Goal: Task Accomplishment & Management: Manage account settings

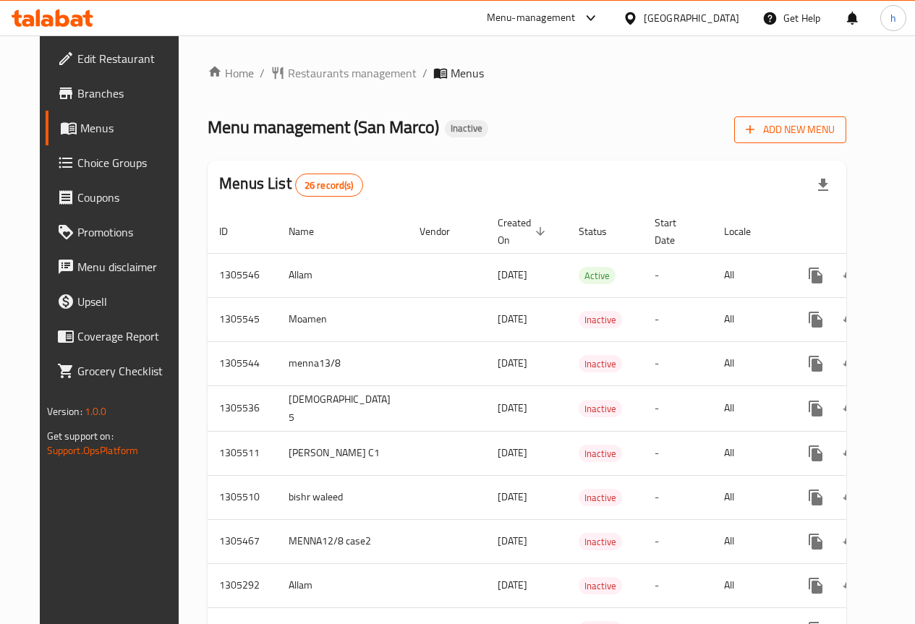
click at [818, 131] on span "Add New Menu" at bounding box center [790, 130] width 89 height 18
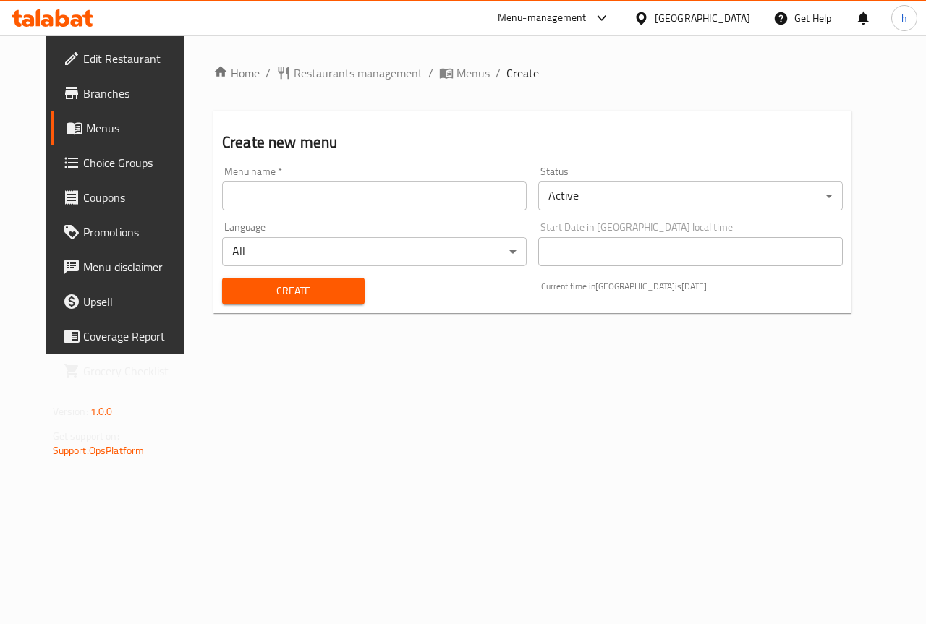
click at [391, 201] on input "text" at bounding box center [374, 196] width 305 height 29
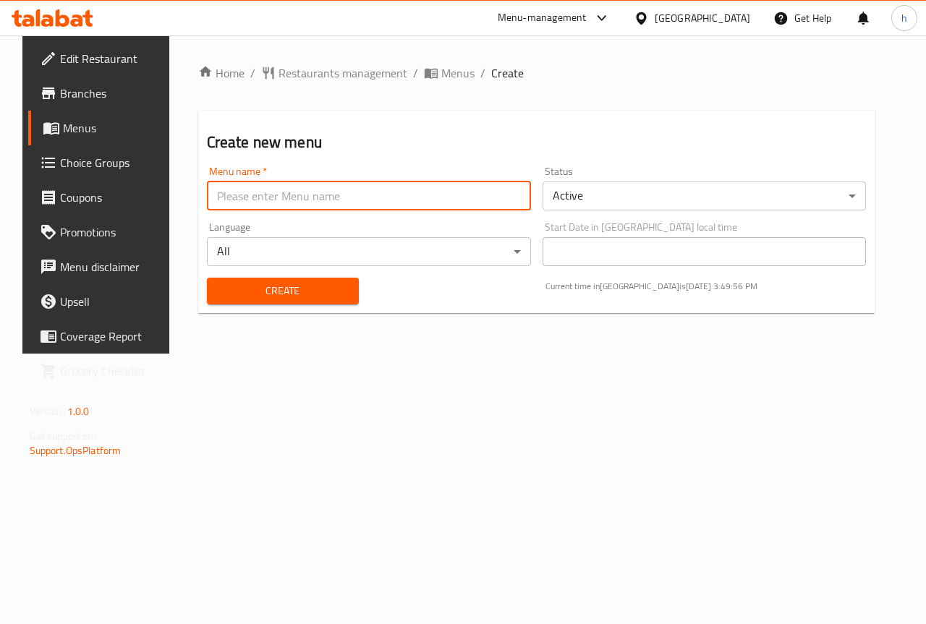
type input "[PERSON_NAME]"
click at [281, 295] on span "Create" at bounding box center [283, 291] width 129 height 18
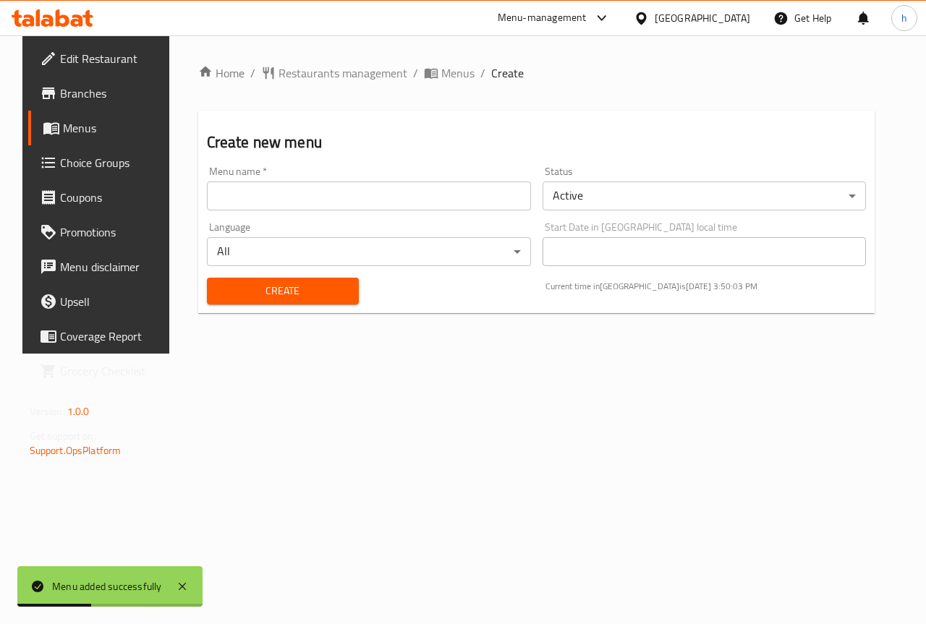
click at [80, 123] on span "Menus" at bounding box center [114, 127] width 103 height 17
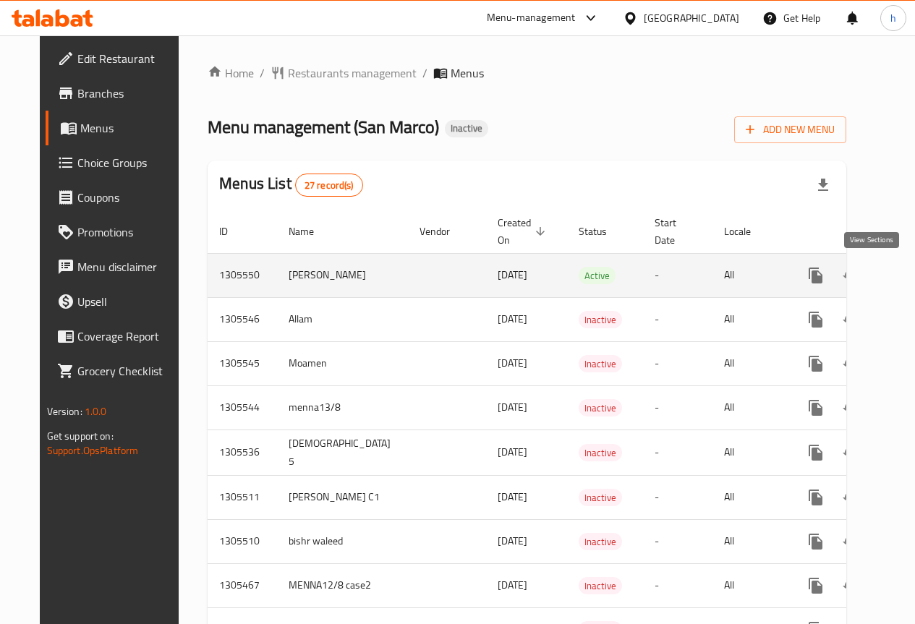
click at [903, 285] on link "enhanced table" at bounding box center [920, 275] width 35 height 35
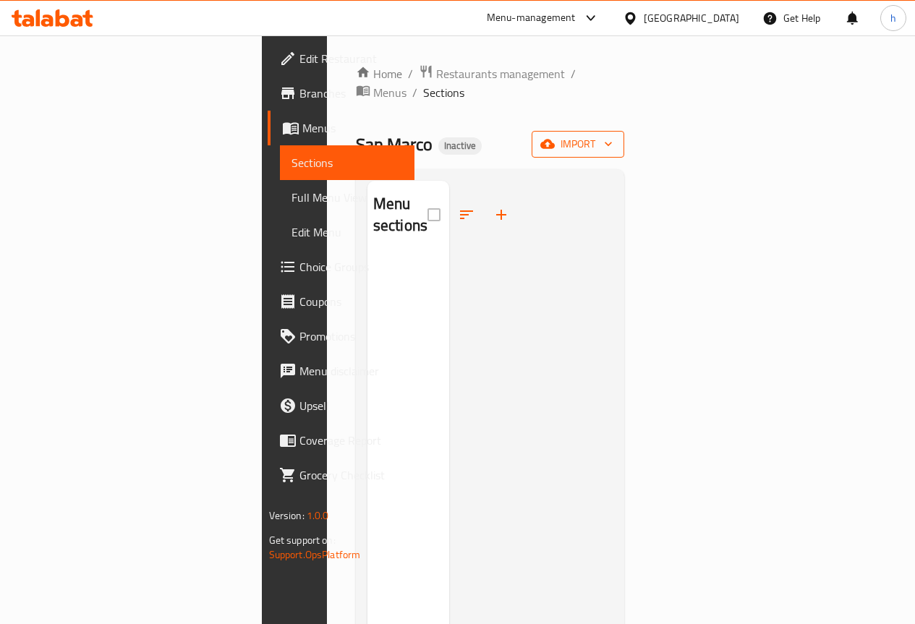
click at [613, 135] on span "import" at bounding box center [577, 144] width 69 height 18
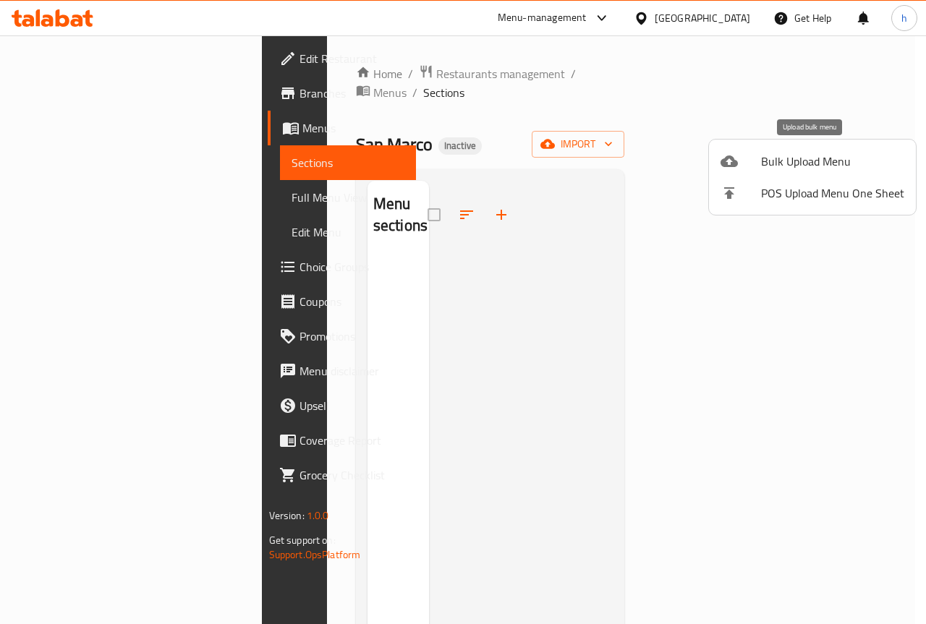
click at [795, 167] on span "Bulk Upload Menu" at bounding box center [832, 161] width 143 height 17
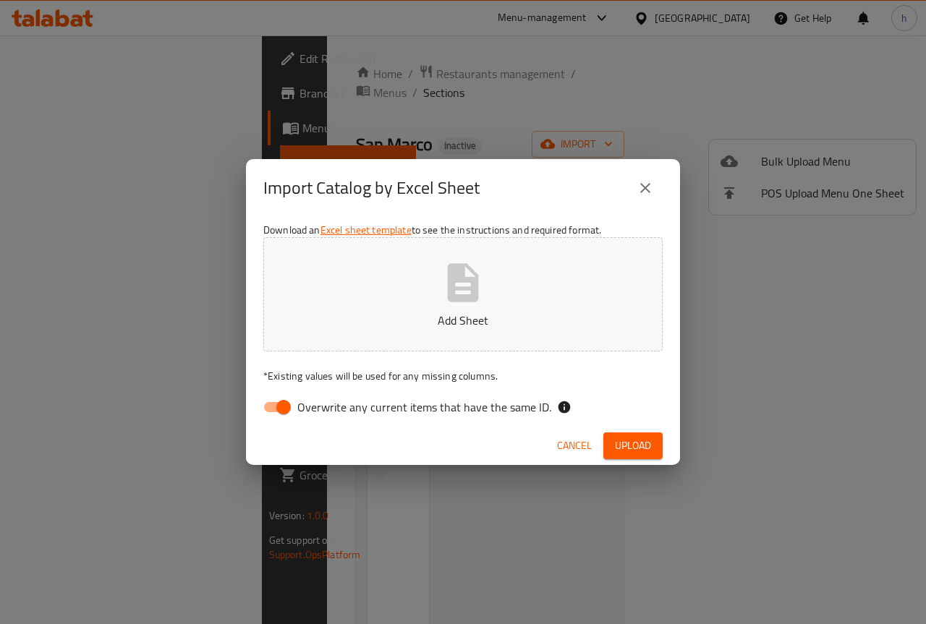
click at [266, 412] on input "Overwrite any current items that have the same ID." at bounding box center [283, 407] width 82 height 27
checkbox input "false"
click at [636, 453] on span "Upload" at bounding box center [633, 446] width 36 height 18
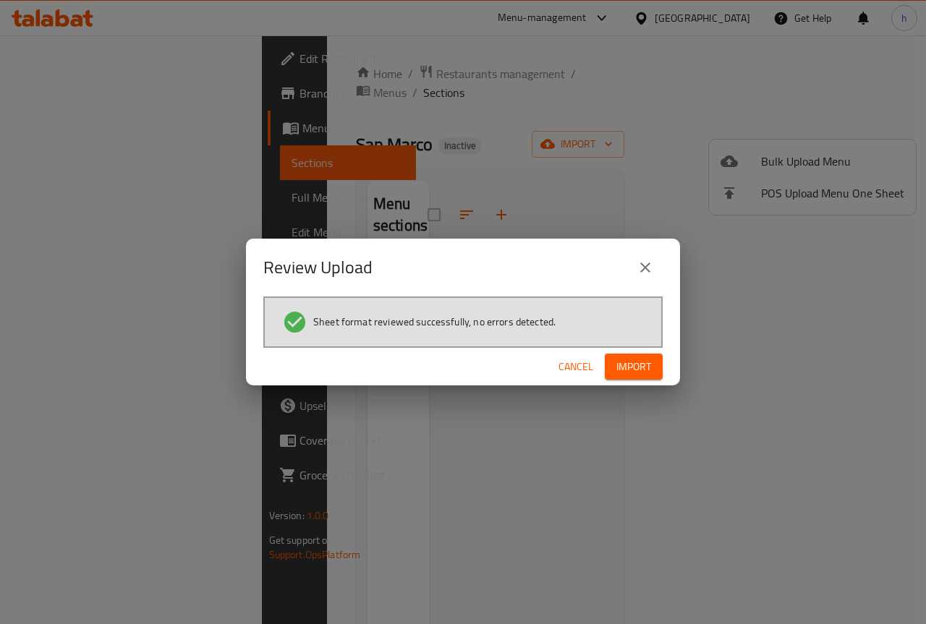
click at [635, 371] on span "Import" at bounding box center [633, 367] width 35 height 18
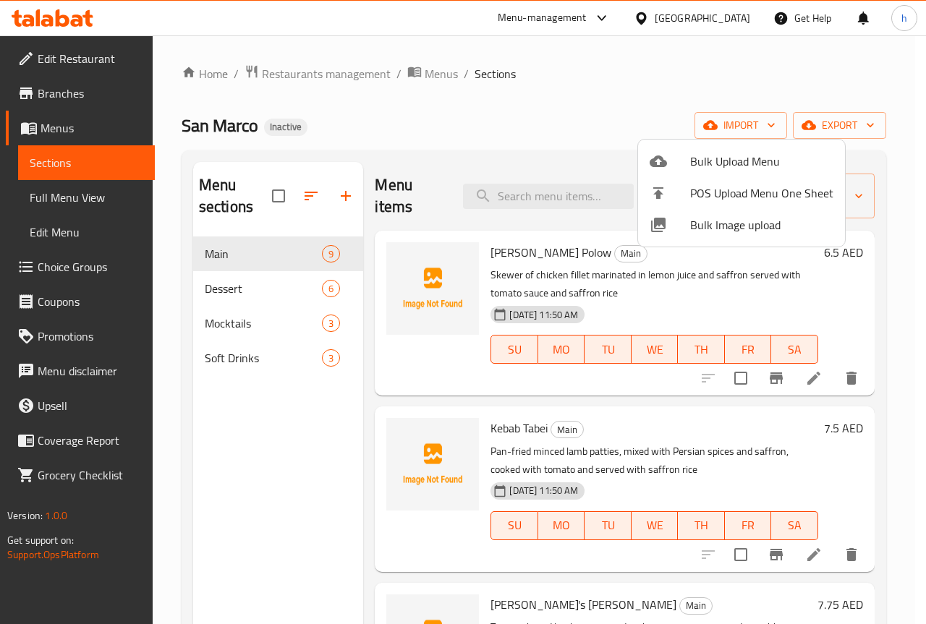
click at [904, 324] on div at bounding box center [463, 312] width 926 height 624
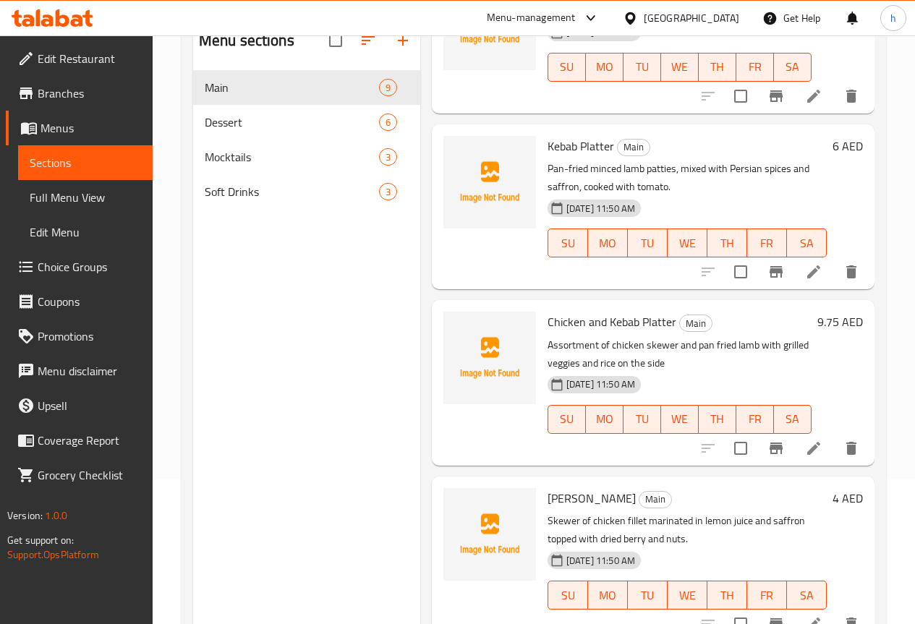
scroll to position [203, 0]
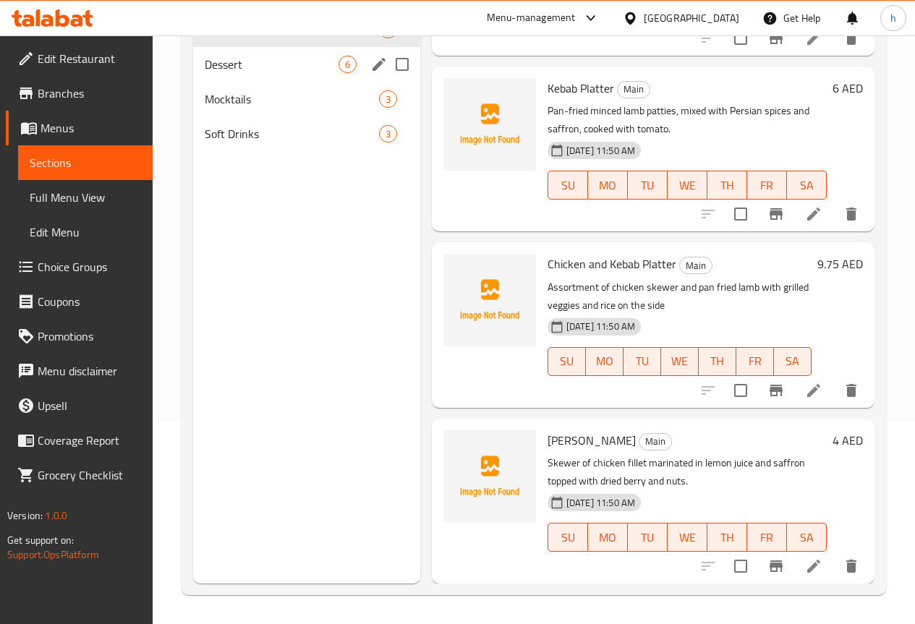
click at [307, 76] on div "Dessert 6" at bounding box center [306, 64] width 227 height 35
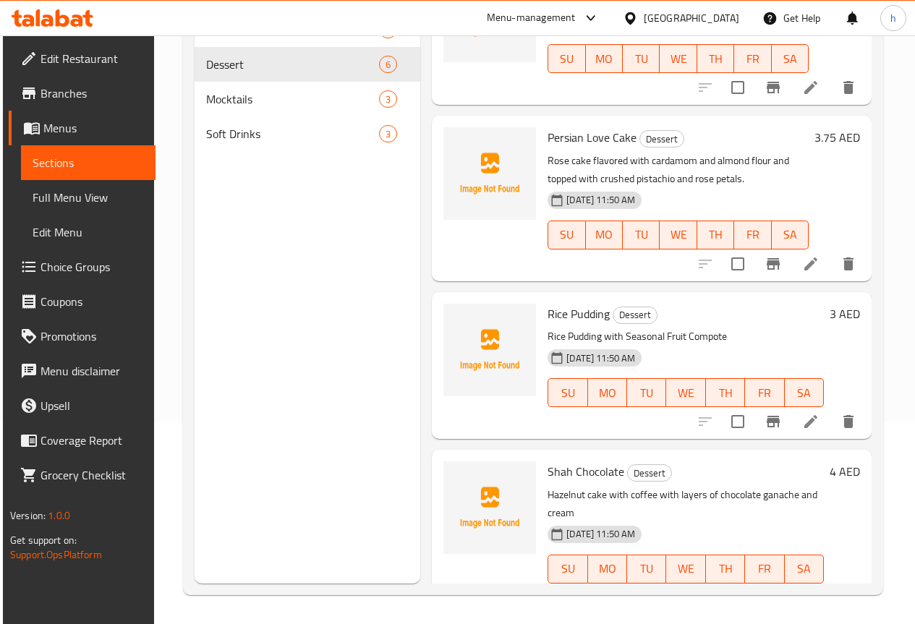
scroll to position [400, 0]
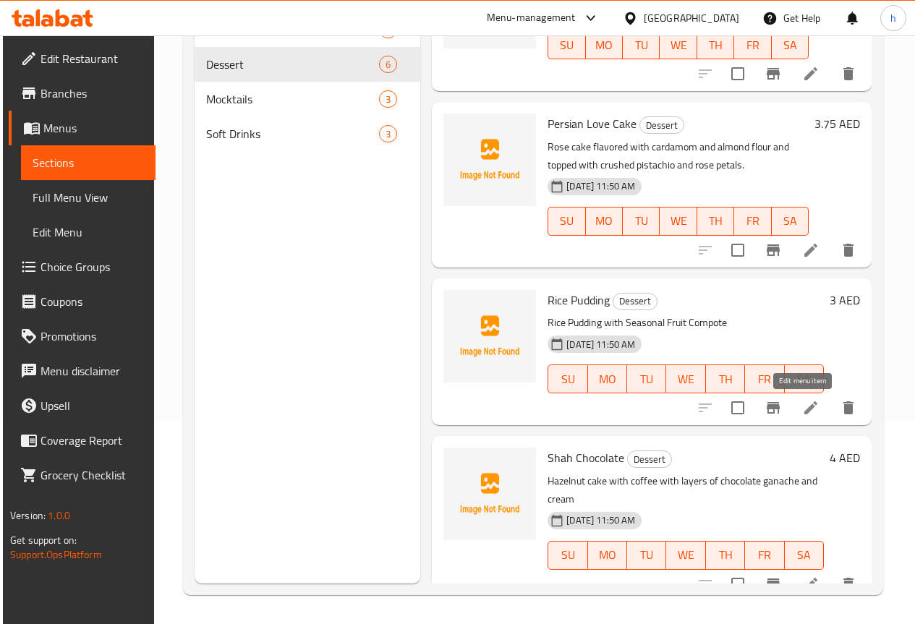
click at [807, 410] on icon at bounding box center [810, 407] width 17 height 17
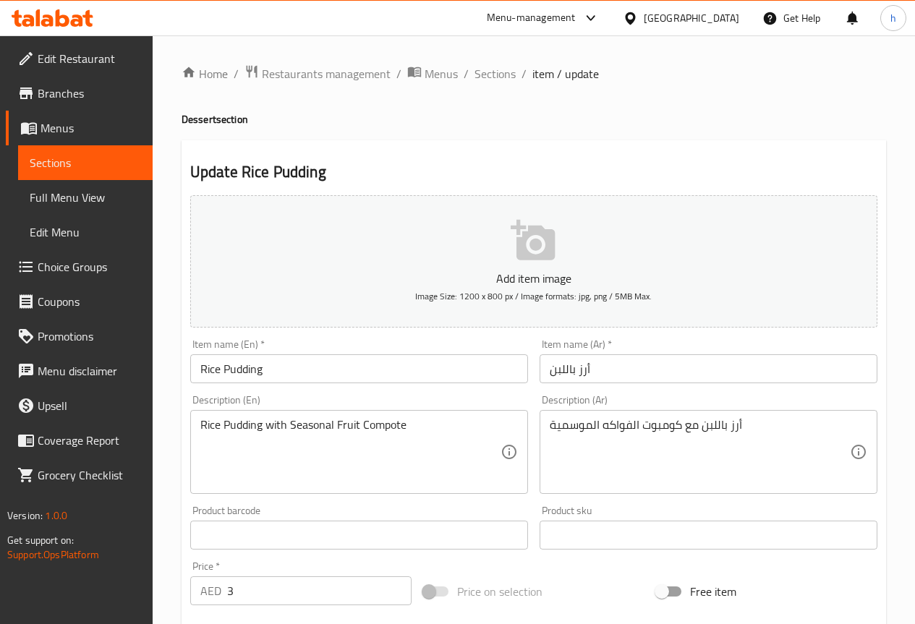
click at [61, 157] on span "Sections" at bounding box center [85, 162] width 111 height 17
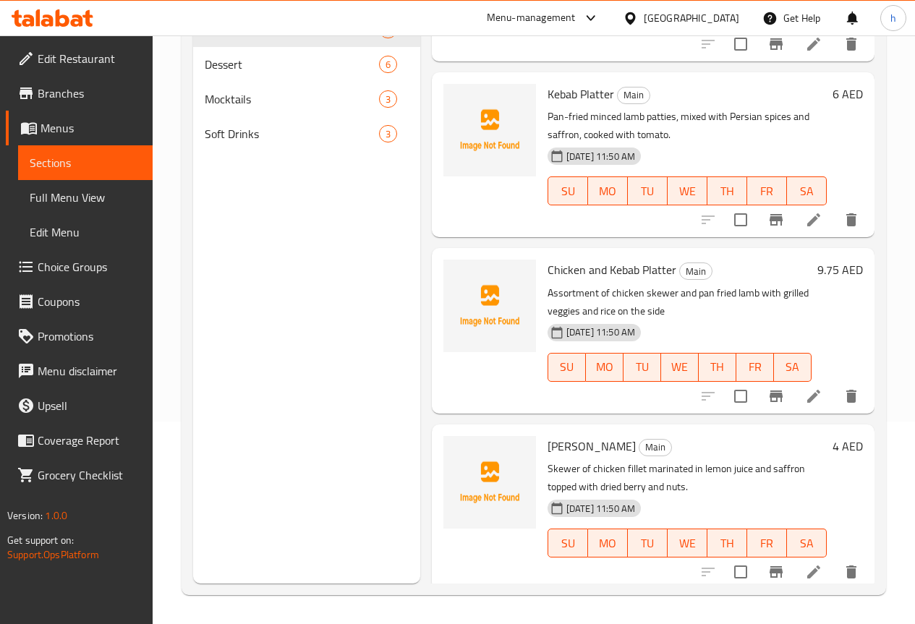
scroll to position [1001, 0]
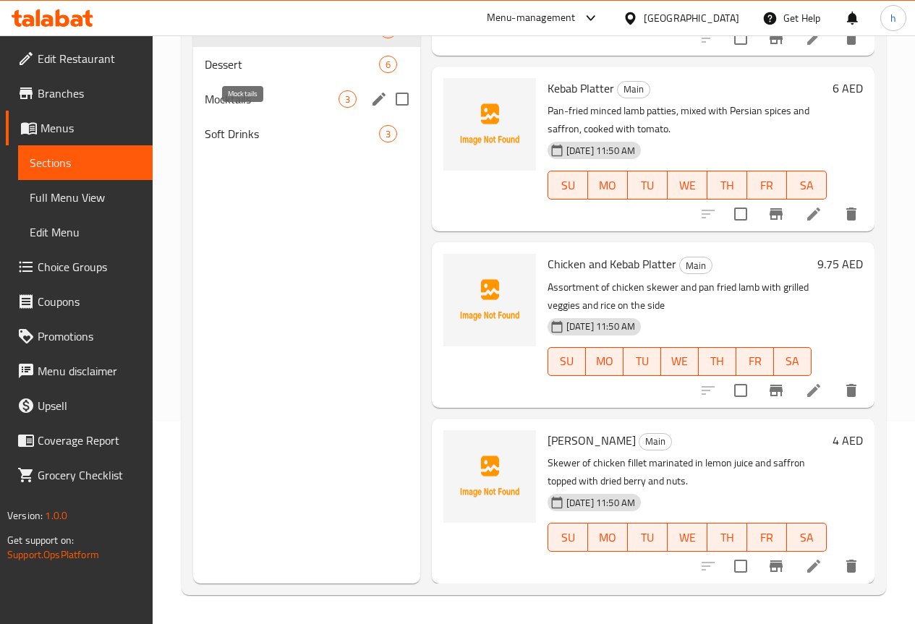
click at [252, 108] on span "Mocktails" at bounding box center [272, 98] width 134 height 17
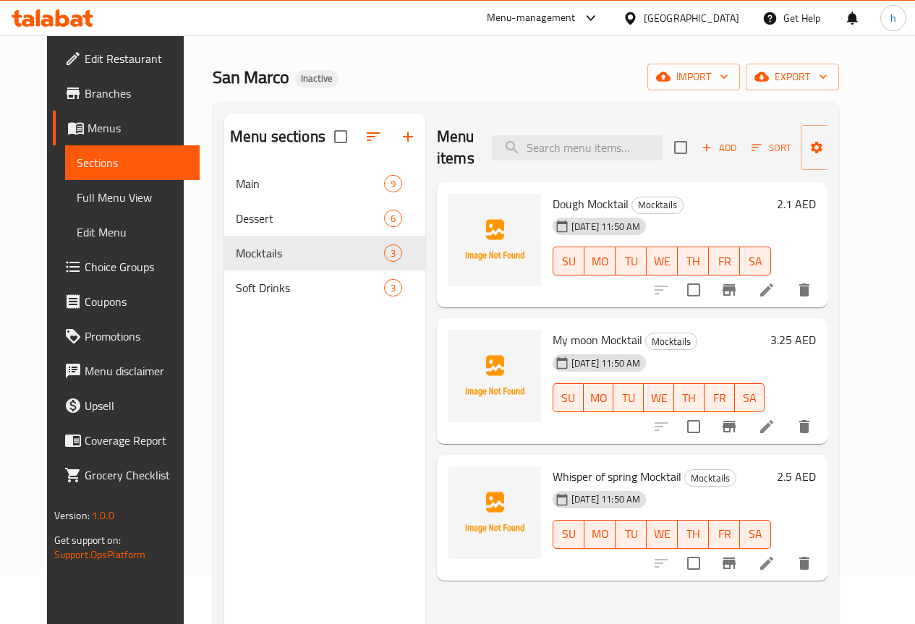
scroll to position [72, 0]
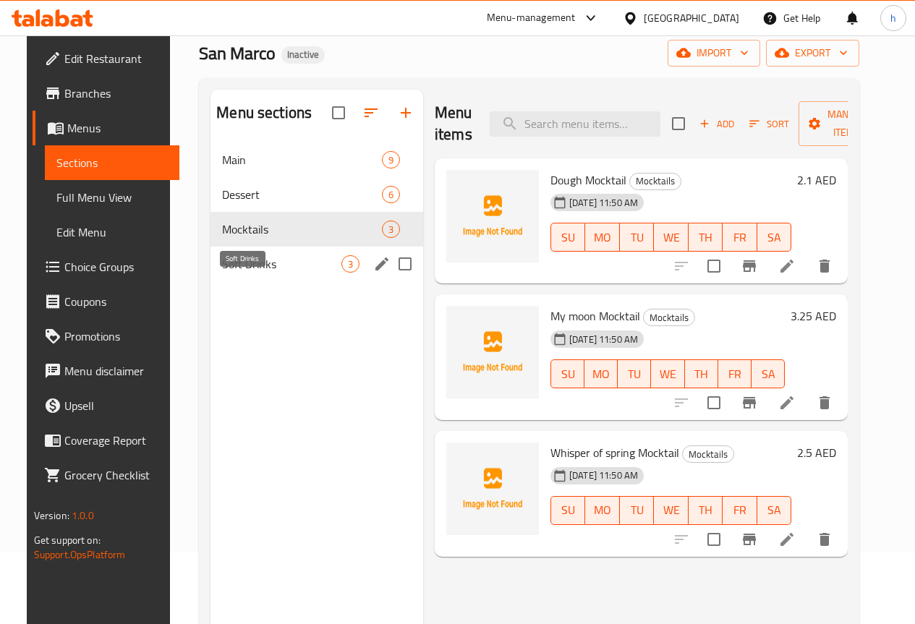
click at [223, 273] on span "Soft Drinks" at bounding box center [281, 263] width 119 height 17
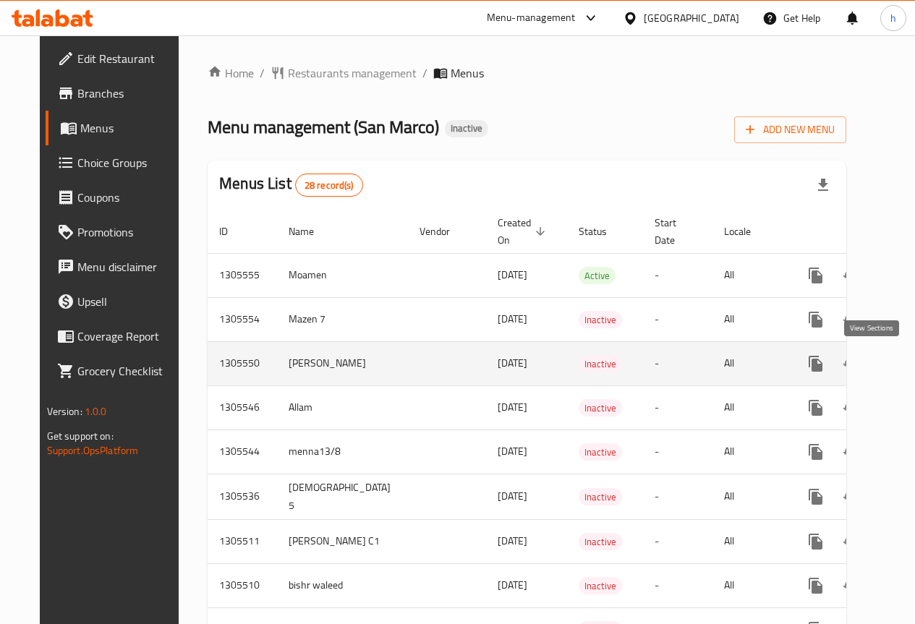
click at [912, 363] on icon "enhanced table" at bounding box center [920, 363] width 17 height 17
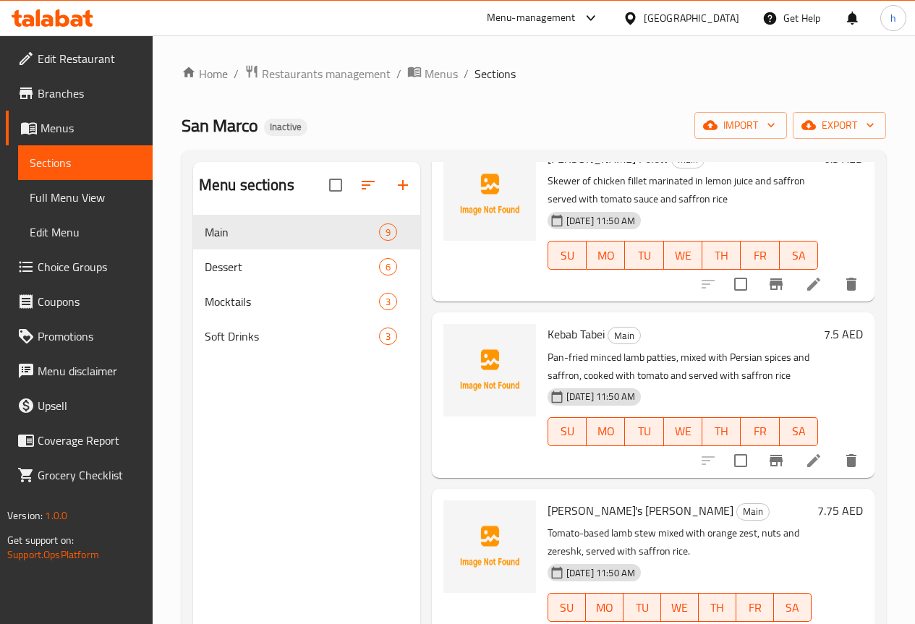
scroll to position [289, 0]
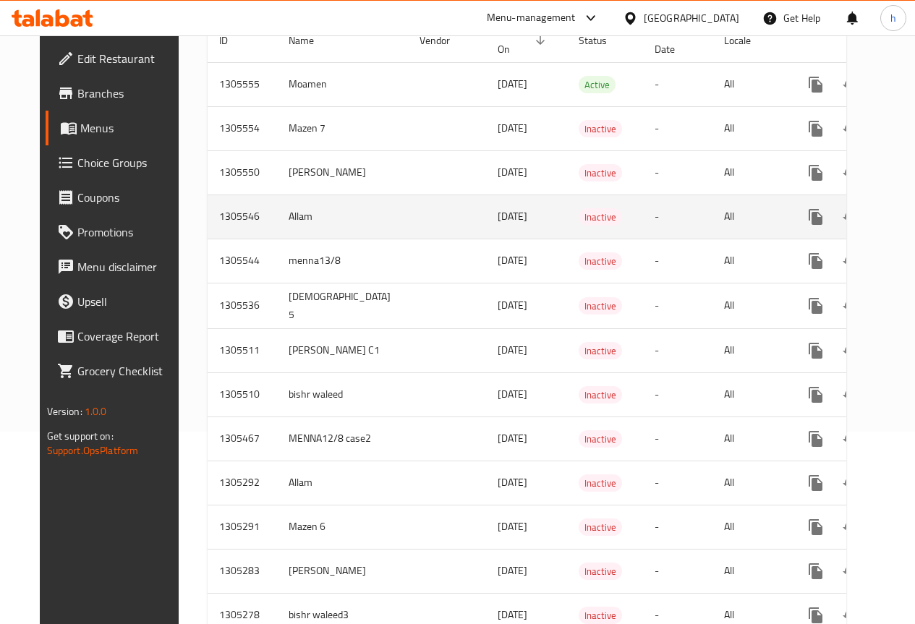
scroll to position [217, 0]
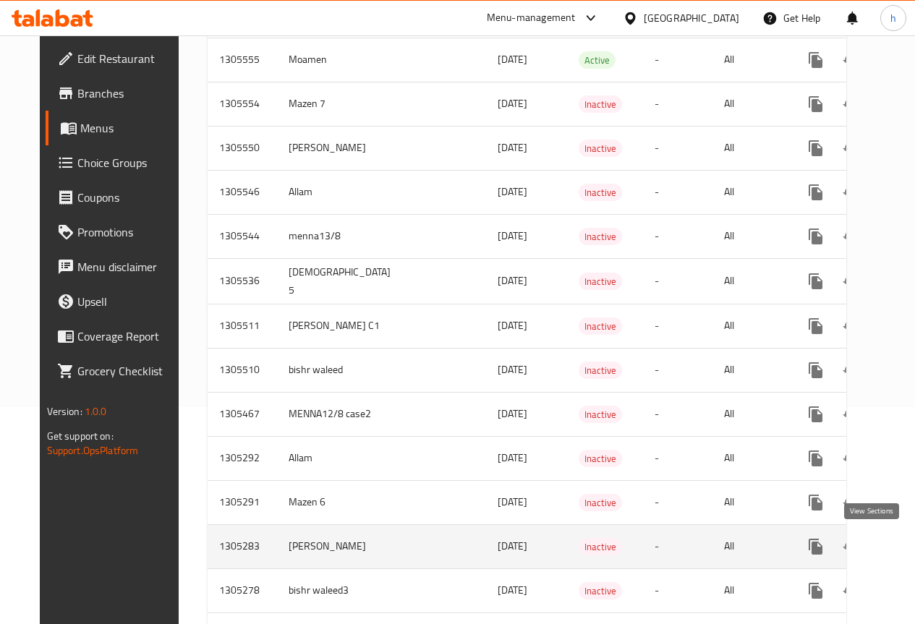
click at [912, 547] on icon "enhanced table" at bounding box center [920, 546] width 17 height 17
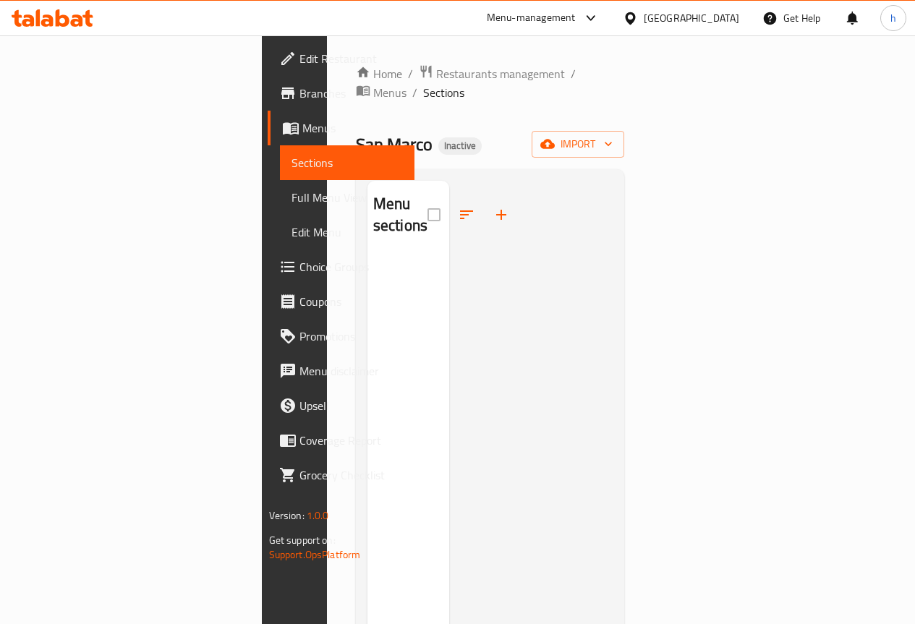
click at [292, 169] on span "Sections" at bounding box center [347, 162] width 111 height 17
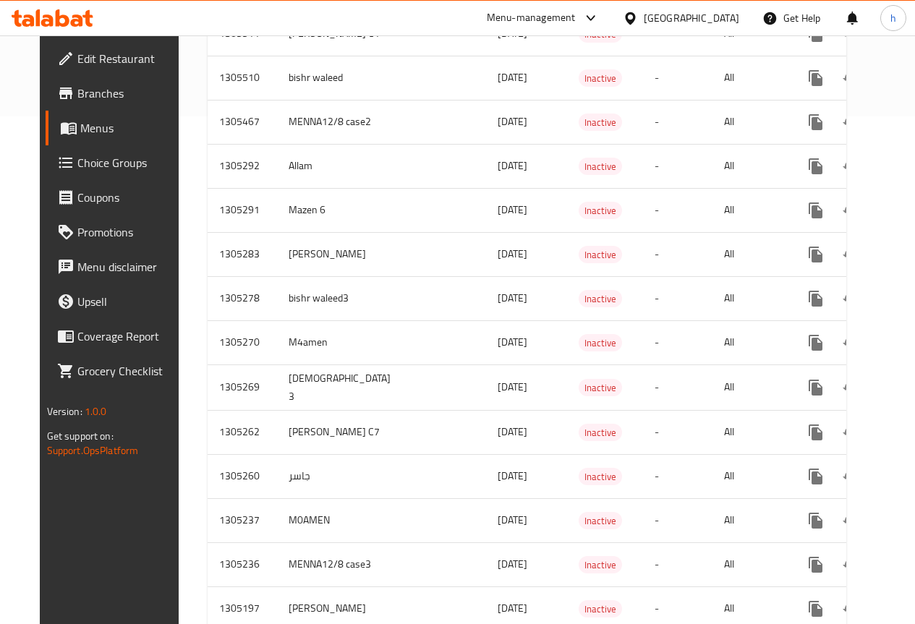
scroll to position [507, 0]
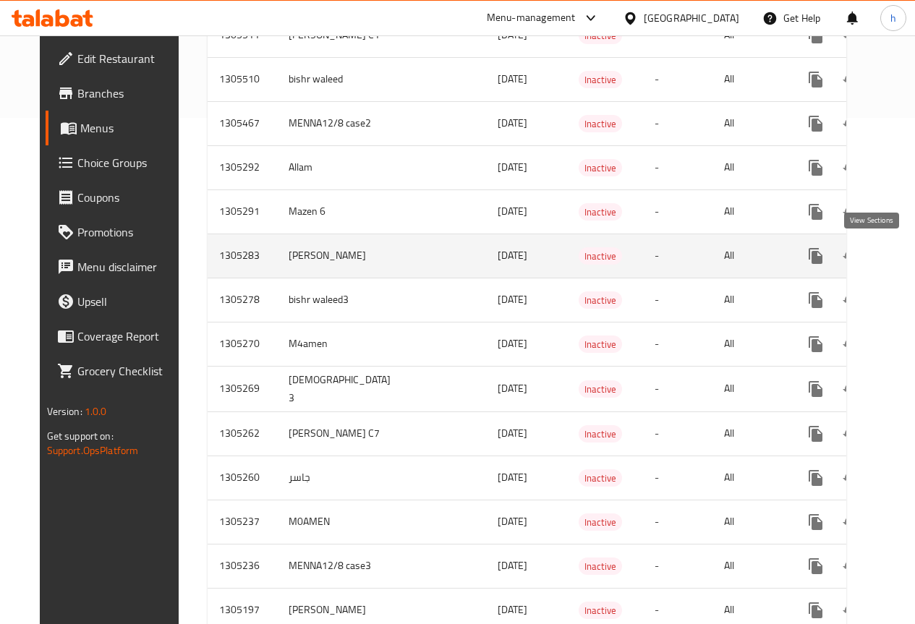
click at [912, 258] on icon "enhanced table" at bounding box center [920, 255] width 17 height 17
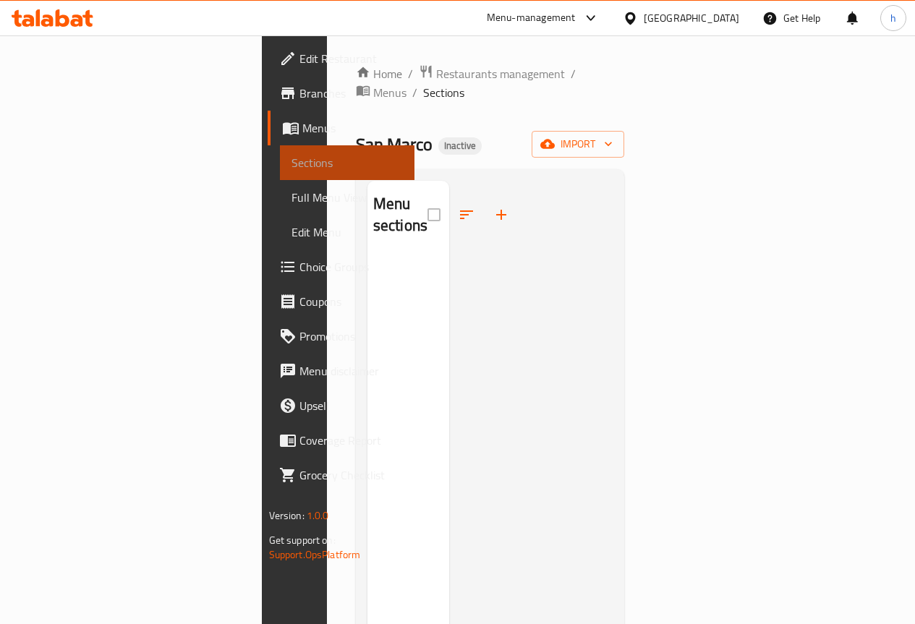
click at [292, 165] on span "Sections" at bounding box center [347, 162] width 111 height 17
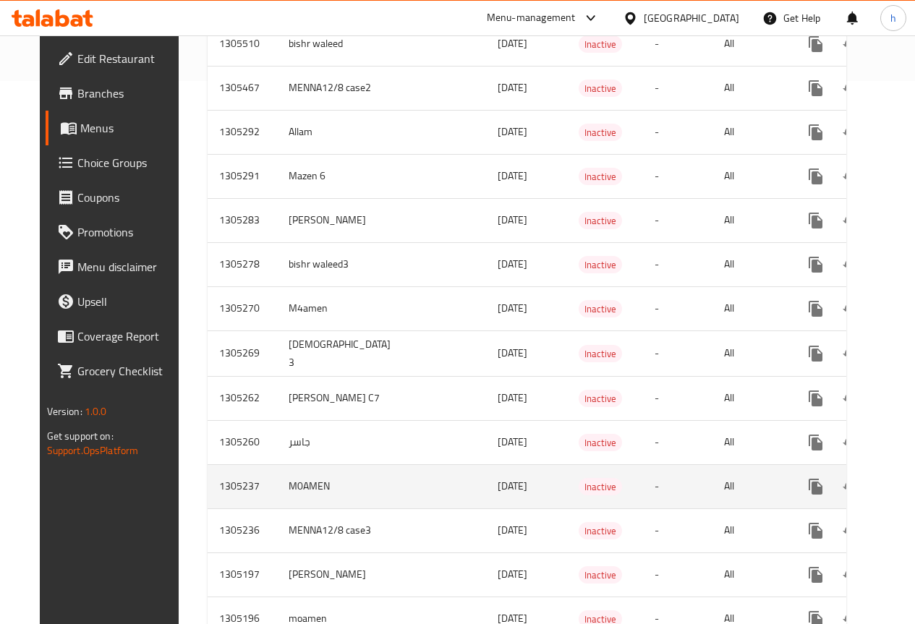
scroll to position [579, 0]
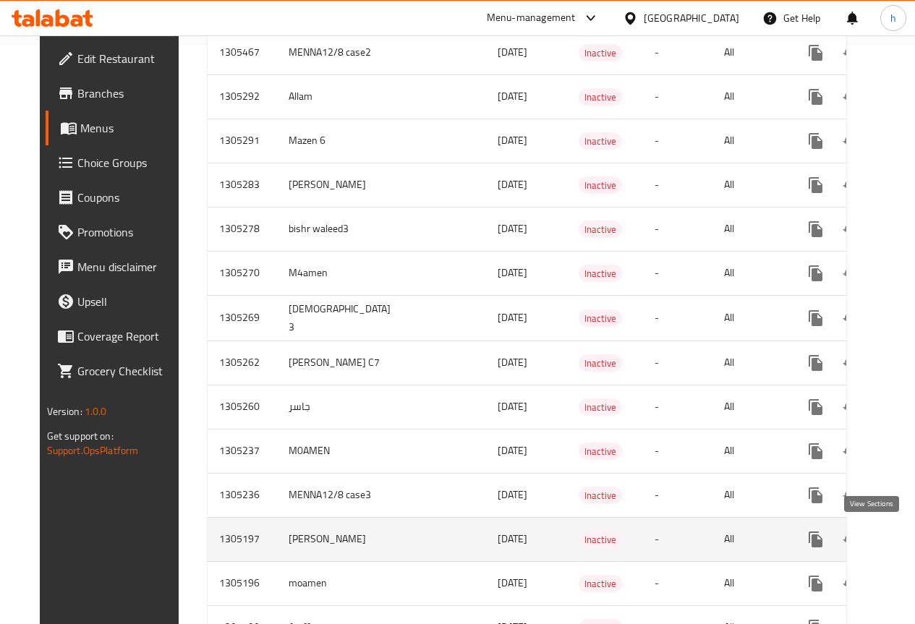
click at [903, 541] on link "enhanced table" at bounding box center [920, 539] width 35 height 35
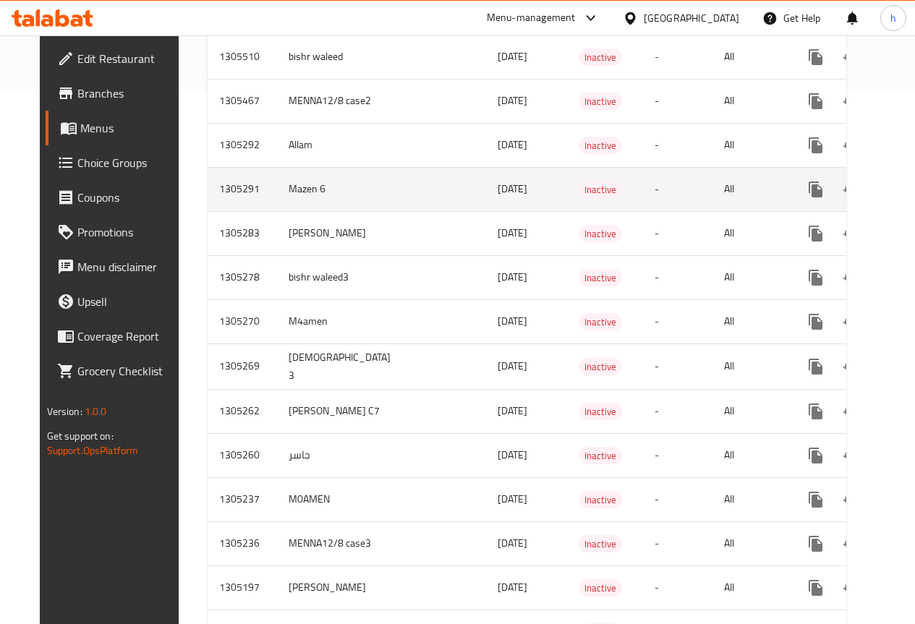
scroll to position [507, 0]
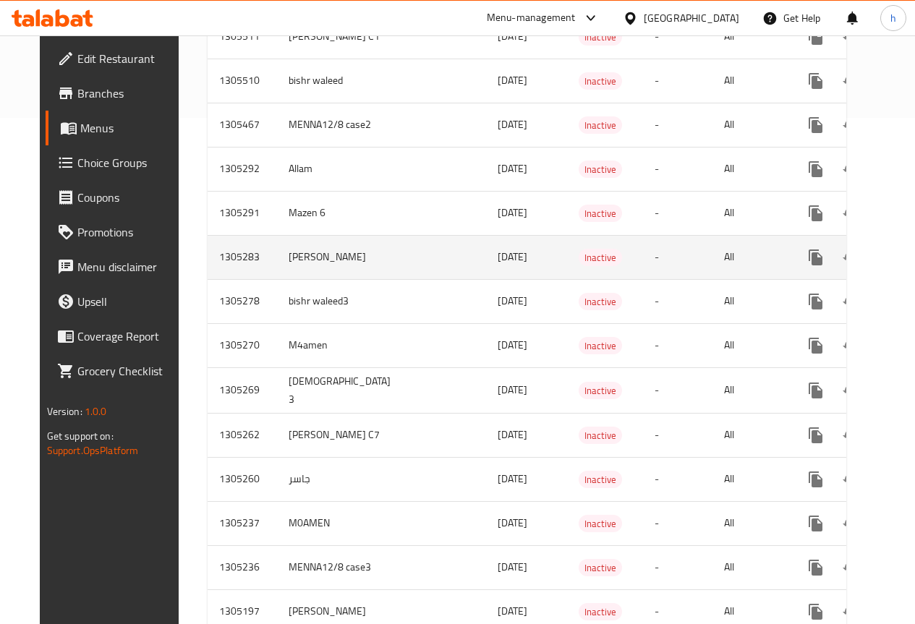
click at [281, 249] on td "[PERSON_NAME]" at bounding box center [342, 257] width 131 height 44
click at [912, 265] on icon "enhanced table" at bounding box center [920, 257] width 17 height 17
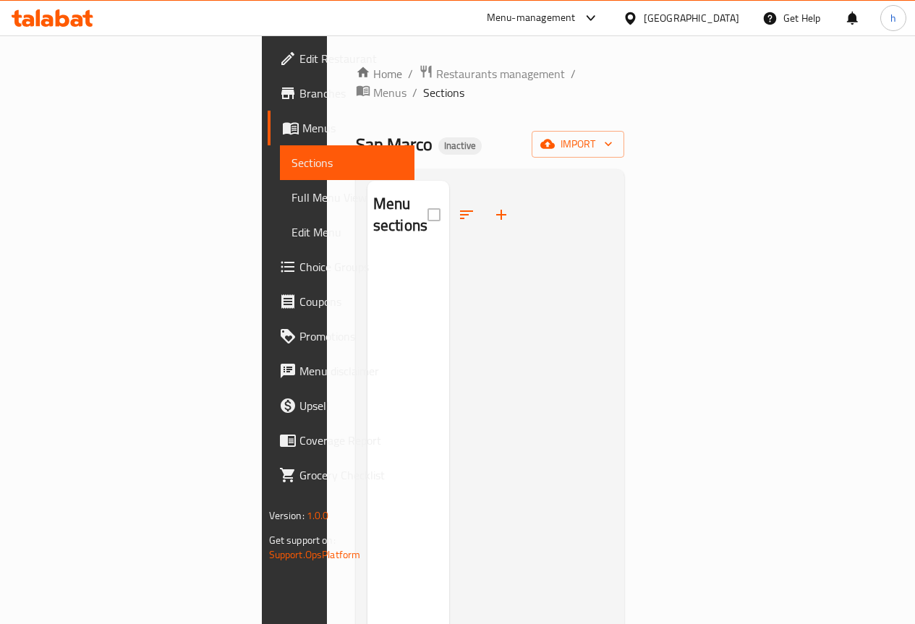
click at [697, 13] on div "[GEOGRAPHIC_DATA]" at bounding box center [692, 18] width 96 height 16
click at [280, 173] on link "Sections" at bounding box center [347, 162] width 135 height 35
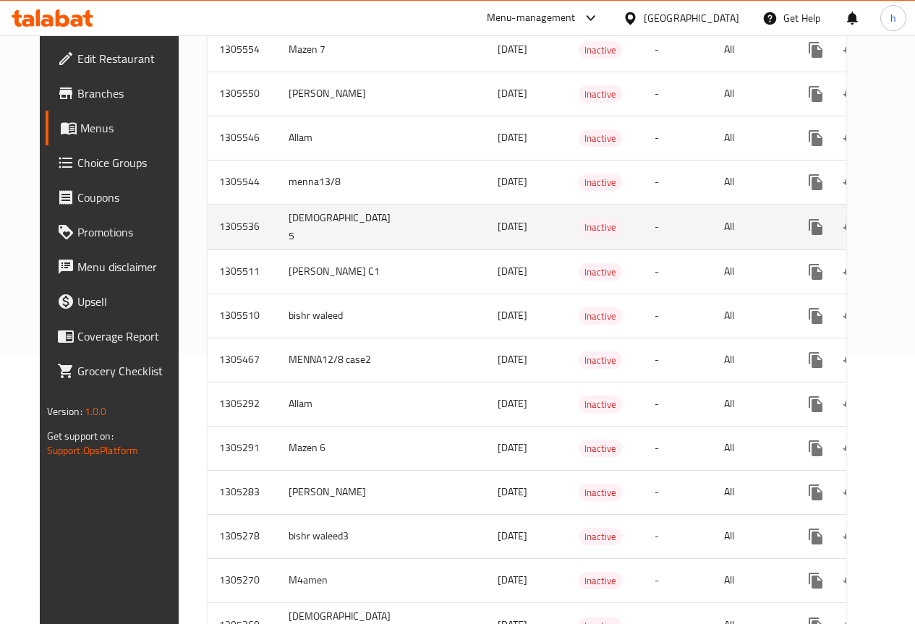
scroll to position [289, 0]
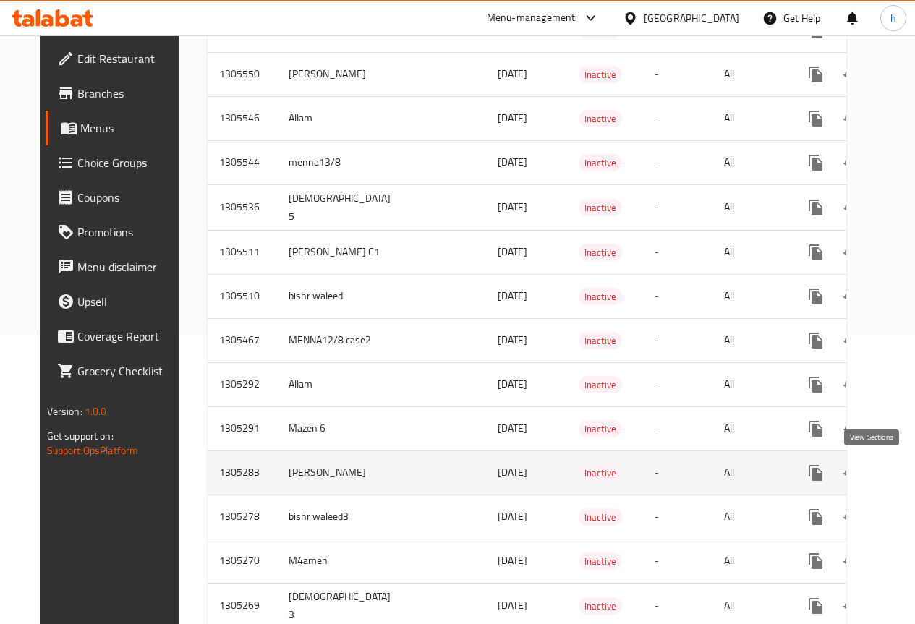
click at [912, 467] on icon "enhanced table" at bounding box center [920, 473] width 17 height 17
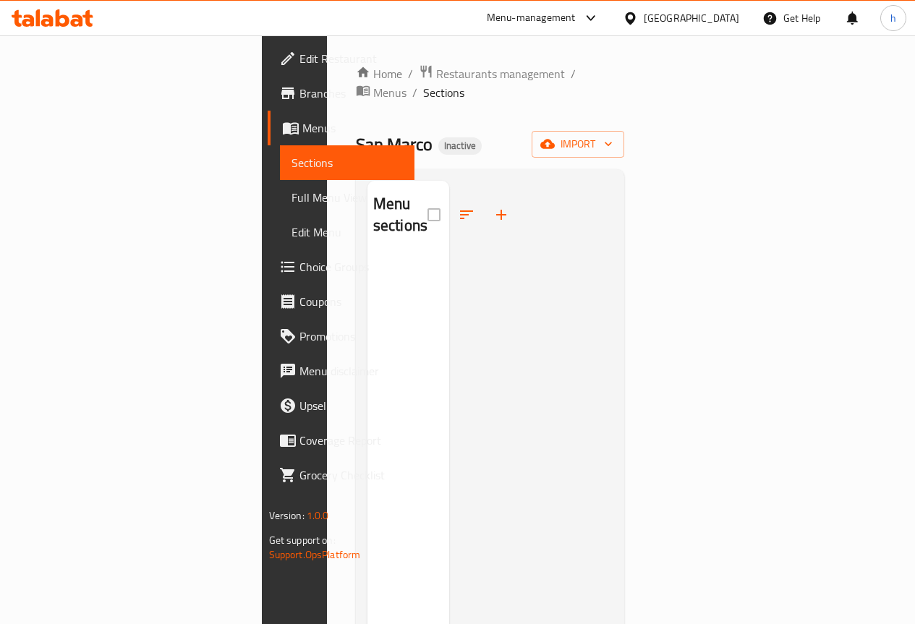
click at [292, 197] on span "Full Menu View" at bounding box center [347, 197] width 111 height 17
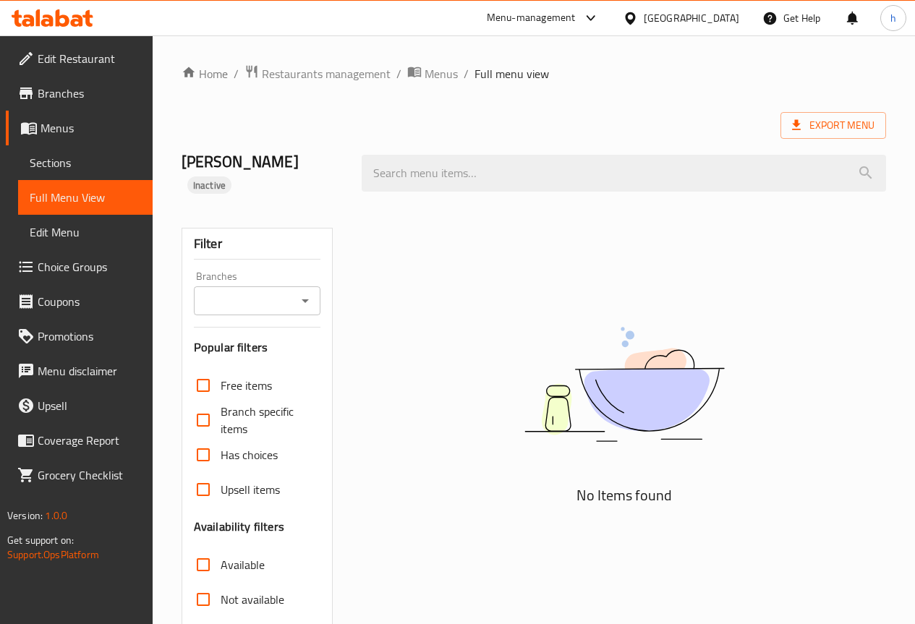
click at [85, 160] on span "Sections" at bounding box center [85, 162] width 111 height 17
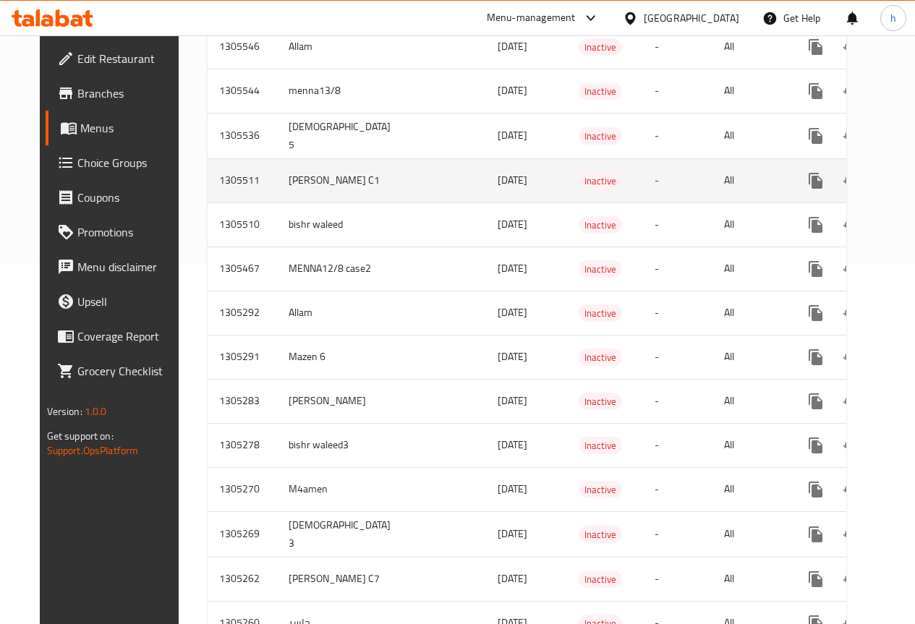
scroll to position [362, 0]
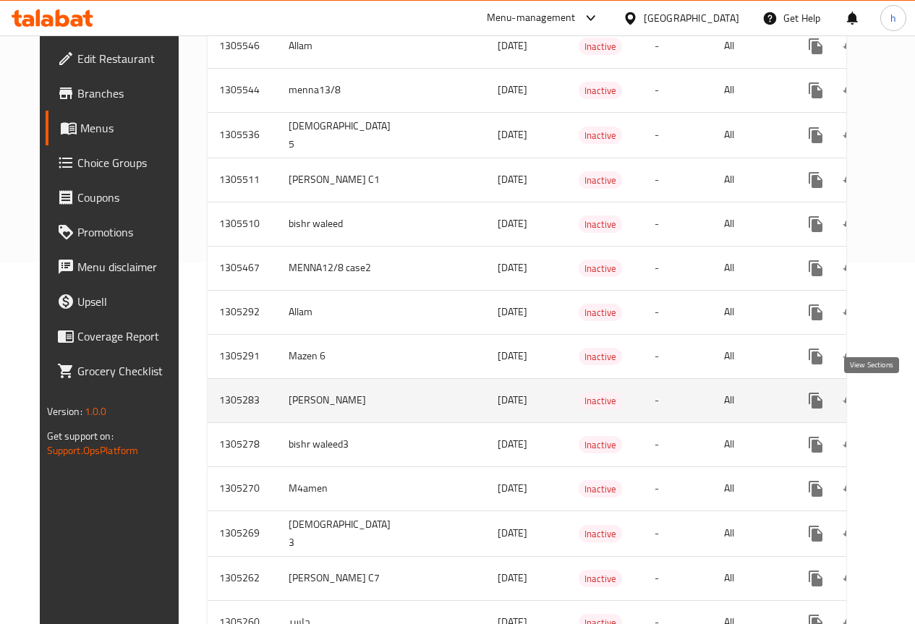
click at [903, 410] on link "enhanced table" at bounding box center [920, 400] width 35 height 35
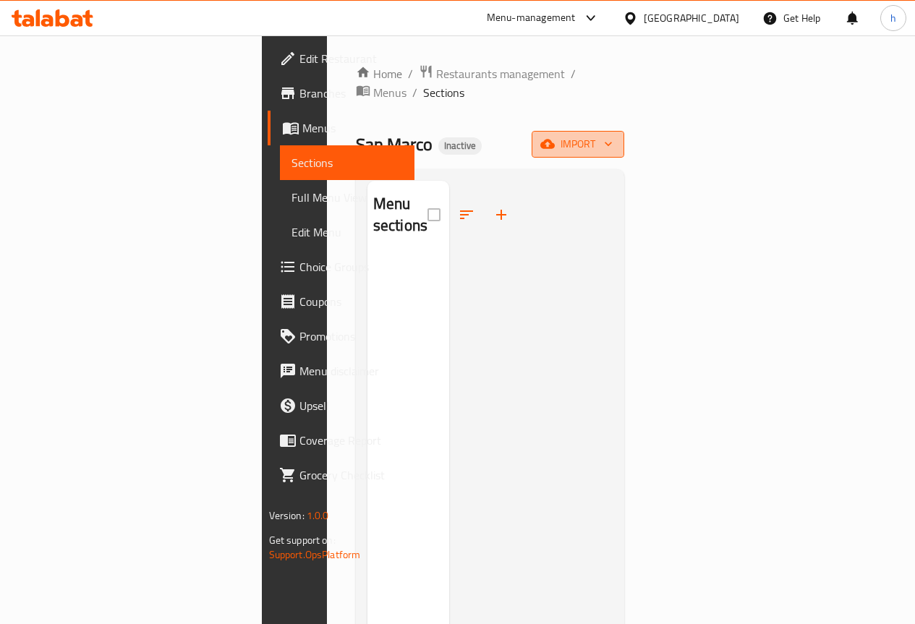
click at [624, 135] on button "import" at bounding box center [578, 144] width 93 height 27
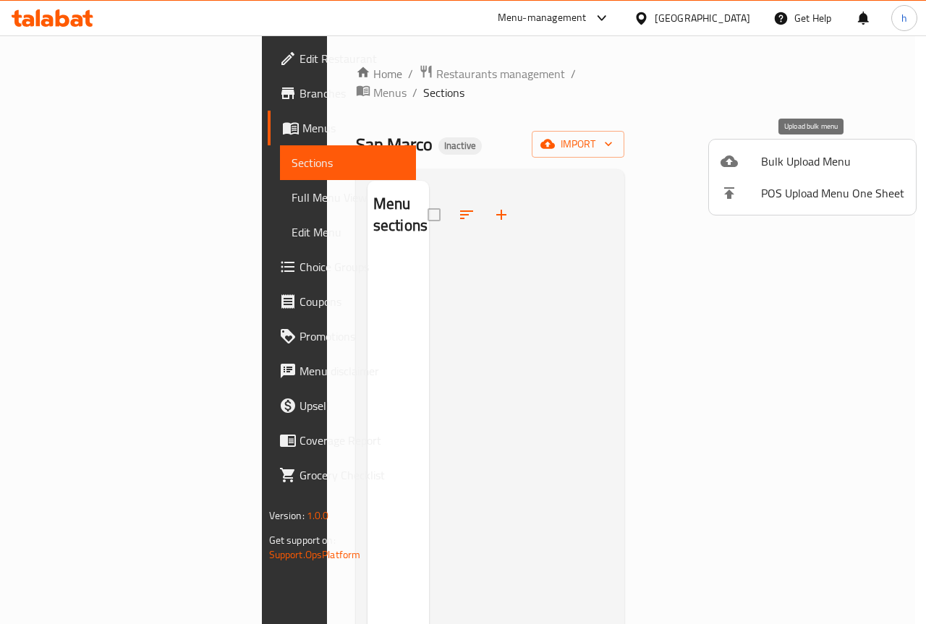
click at [821, 154] on span "Bulk Upload Menu" at bounding box center [832, 161] width 143 height 17
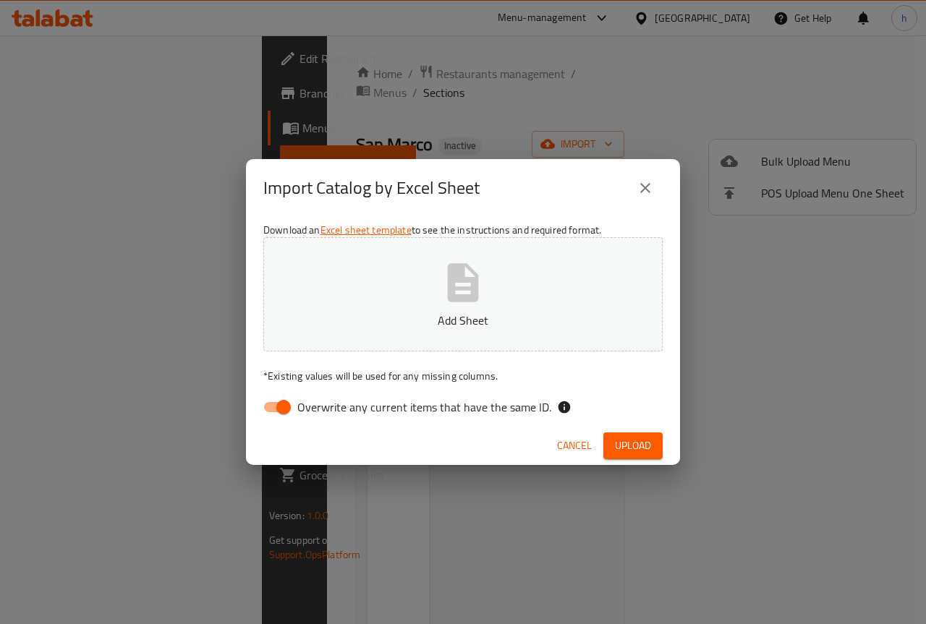
click at [397, 407] on span "Overwrite any current items that have the same ID." at bounding box center [424, 407] width 254 height 17
click at [325, 407] on input "Overwrite any current items that have the same ID." at bounding box center [283, 407] width 82 height 27
checkbox input "false"
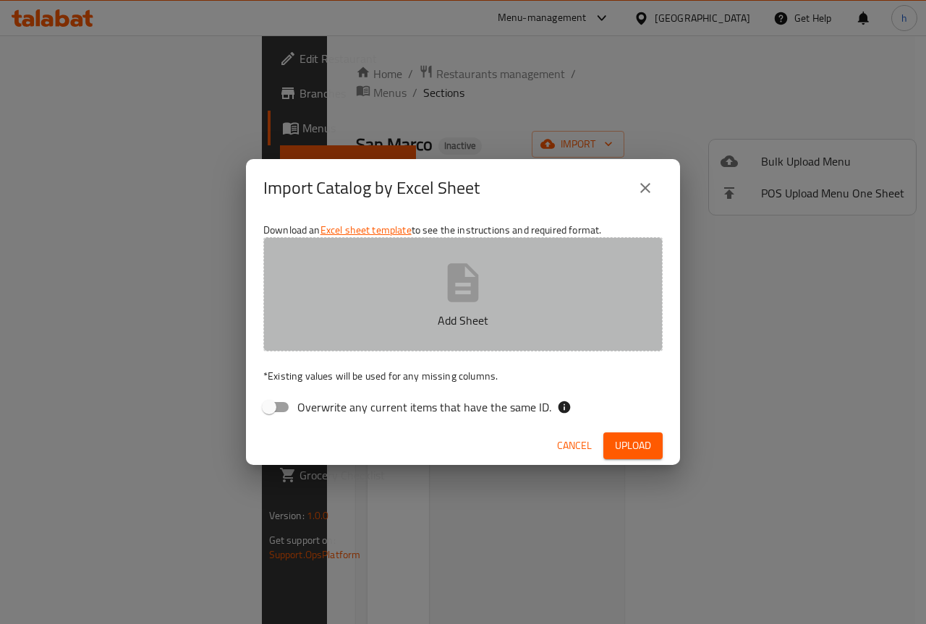
click at [472, 270] on icon "button" at bounding box center [463, 282] width 31 height 38
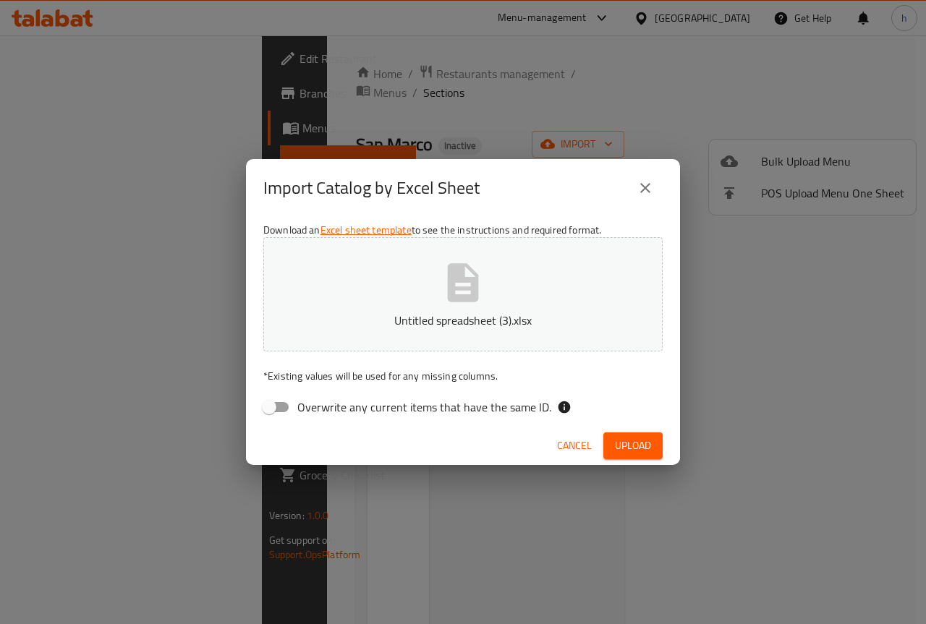
click at [631, 447] on span "Upload" at bounding box center [633, 446] width 36 height 18
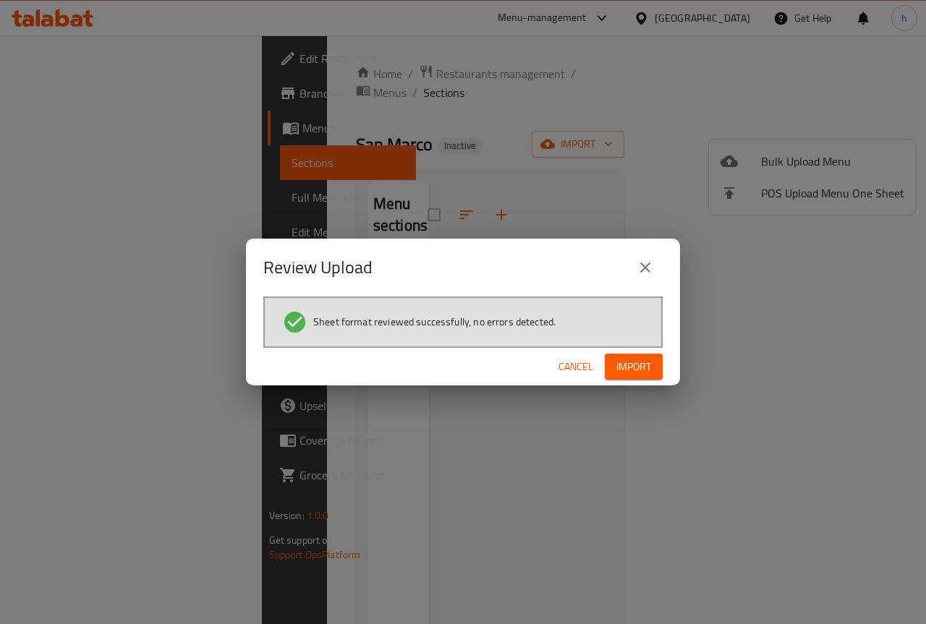
click at [625, 368] on span "Import" at bounding box center [633, 367] width 35 height 18
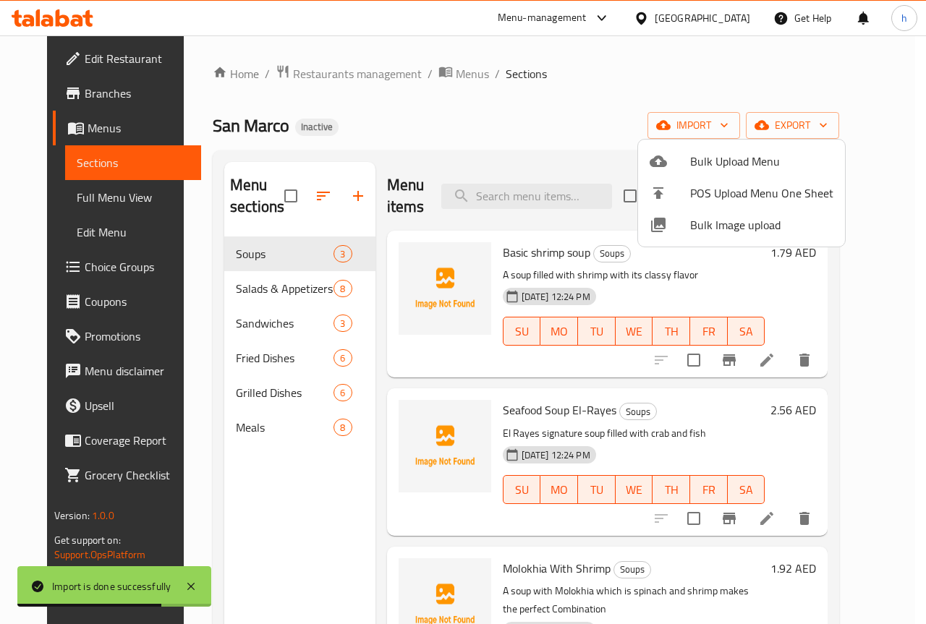
click at [574, 90] on div at bounding box center [463, 312] width 926 height 624
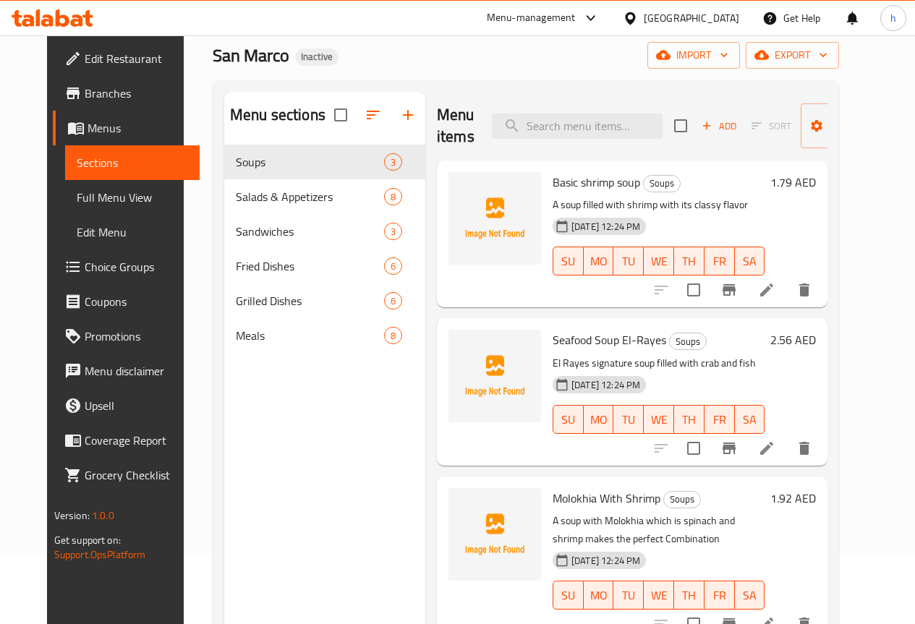
scroll to position [58, 0]
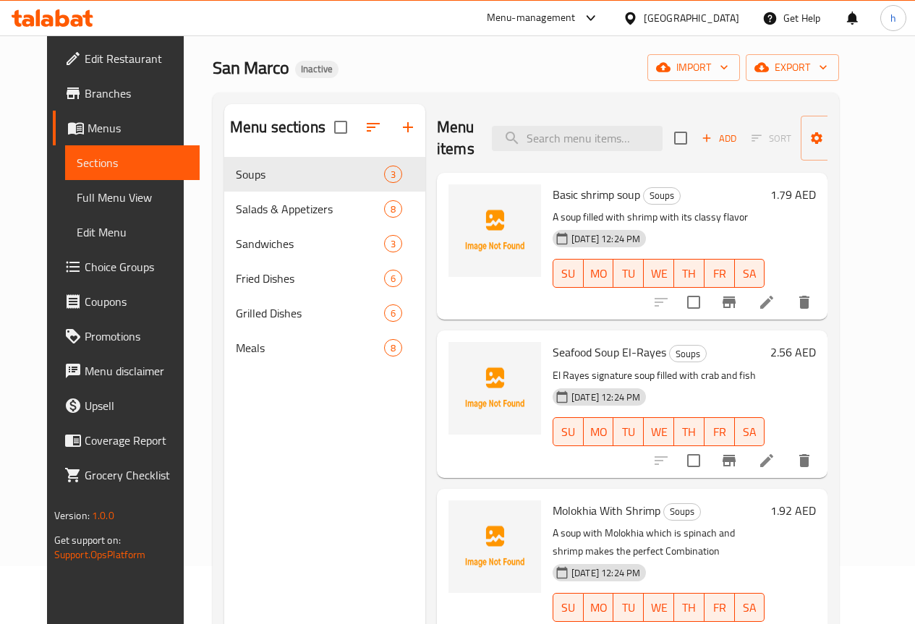
click at [669, 188] on h6 "Basic shrimp soup Soups" at bounding box center [659, 195] width 212 height 20
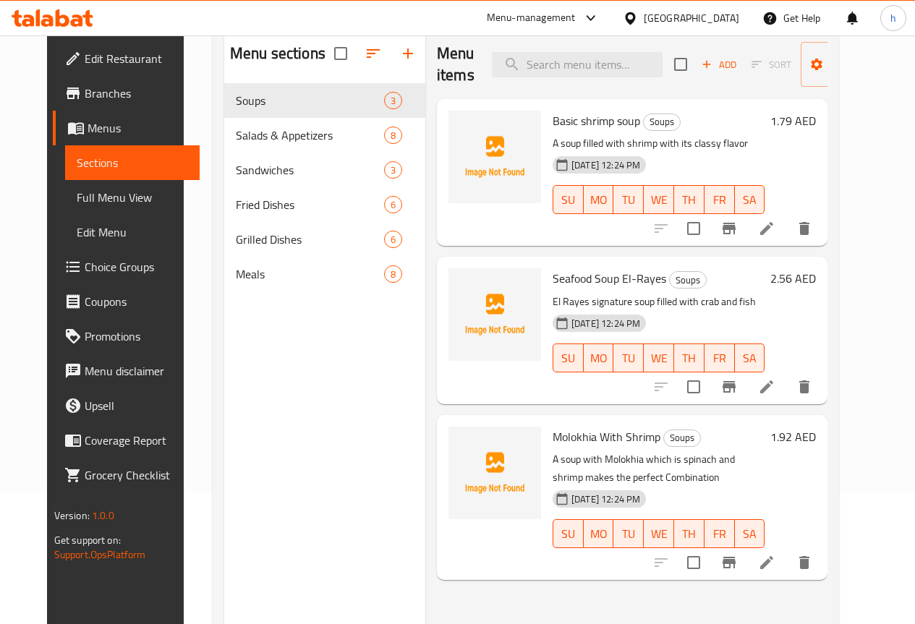
scroll to position [203, 0]
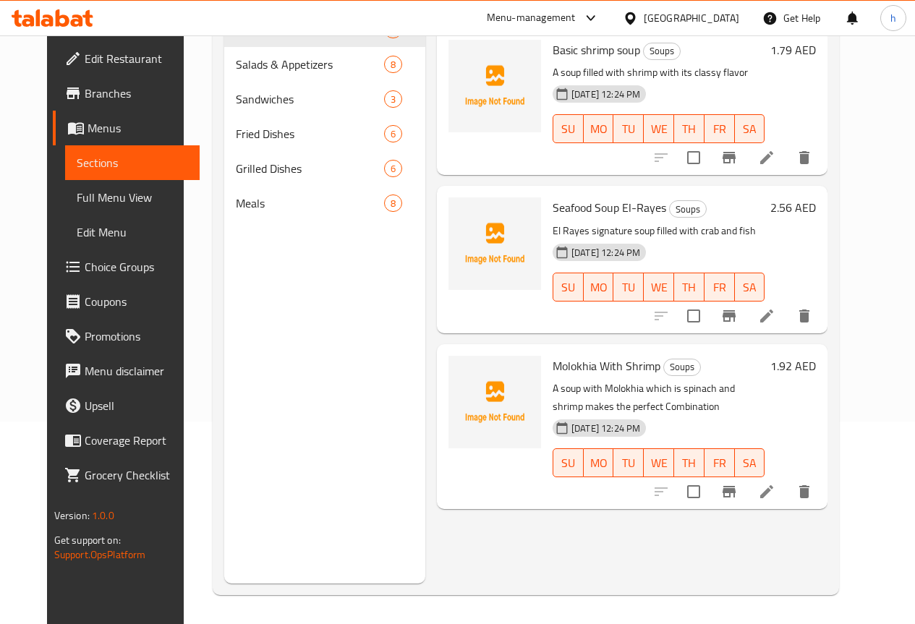
click at [88, 120] on span "Menus" at bounding box center [138, 127] width 101 height 17
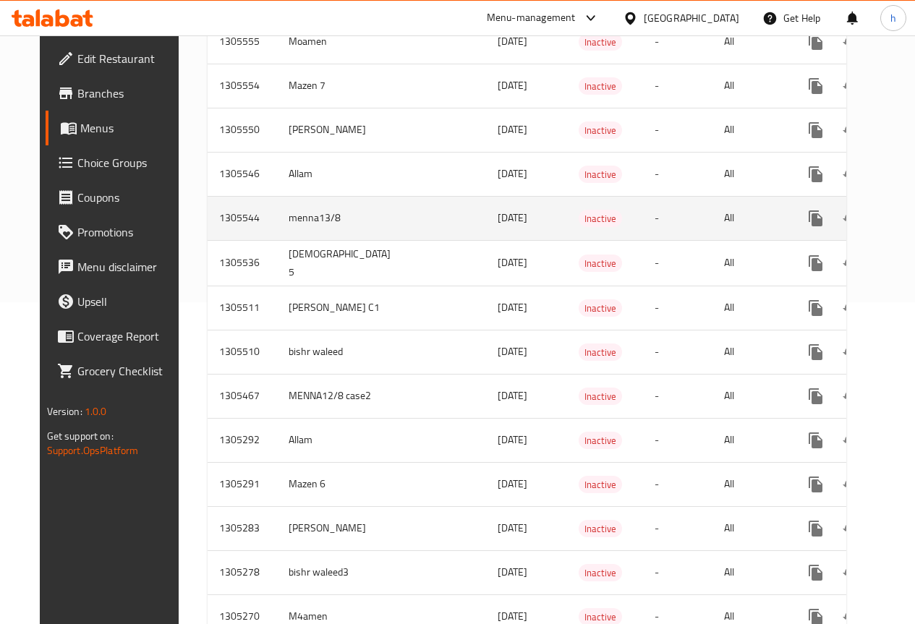
scroll to position [434, 0]
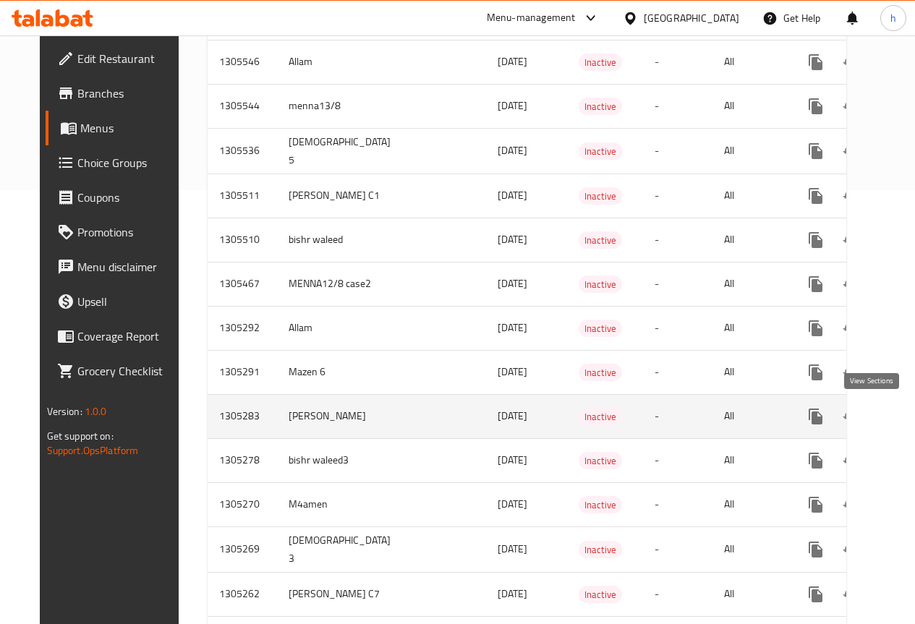
click at [912, 420] on icon "enhanced table" at bounding box center [920, 416] width 17 height 17
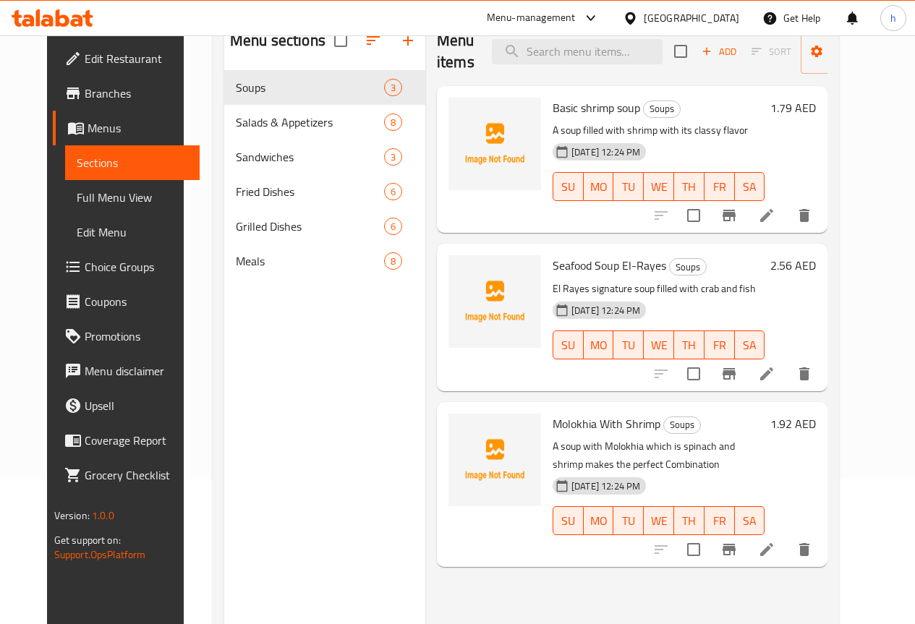
scroll to position [203, 0]
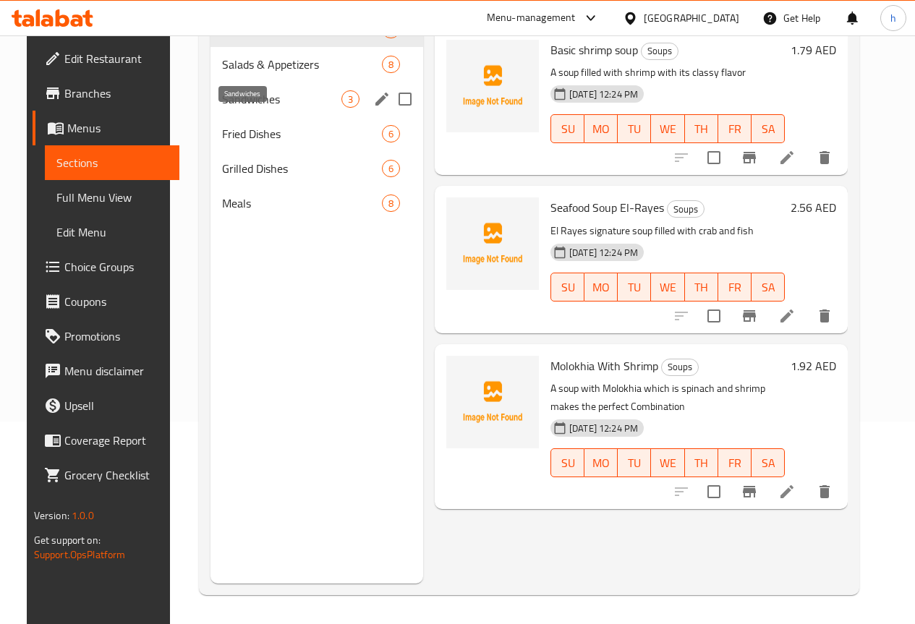
click at [235, 108] on span "Sandwiches" at bounding box center [281, 98] width 119 height 17
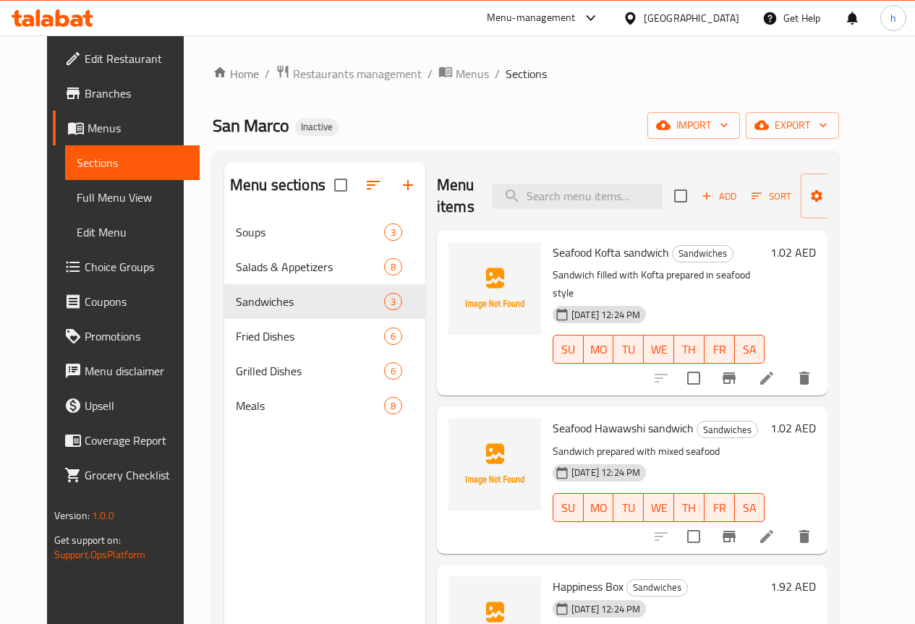
click at [554, 253] on span "Seafood Kofta sandwich" at bounding box center [611, 253] width 116 height 22
copy h6 "Seafood Kofta sandwich"
click at [813, 370] on icon "delete" at bounding box center [804, 378] width 17 height 17
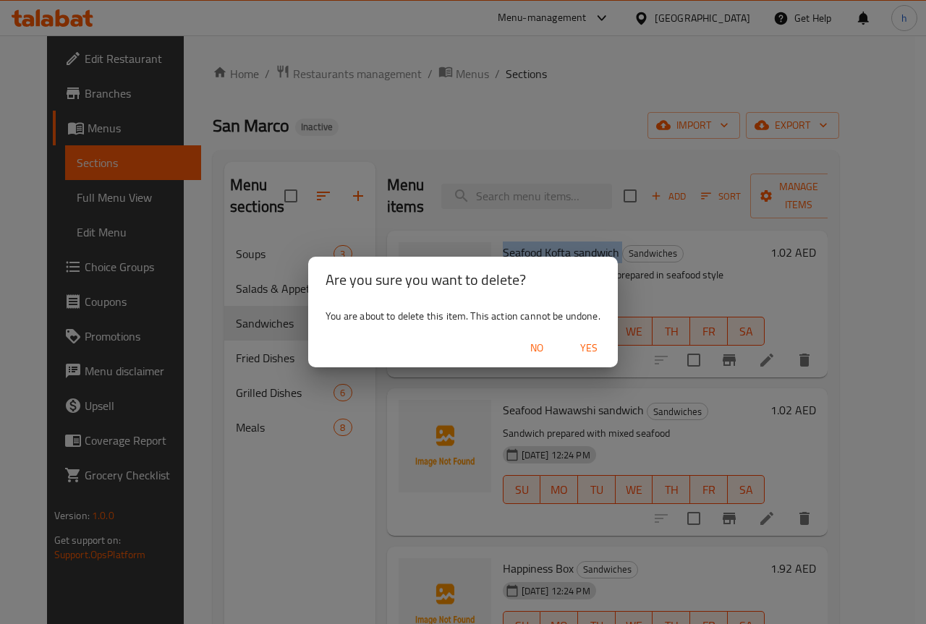
click at [588, 345] on span "Yes" at bounding box center [589, 348] width 35 height 18
